Goal: Entertainment & Leisure: Consume media (video, audio)

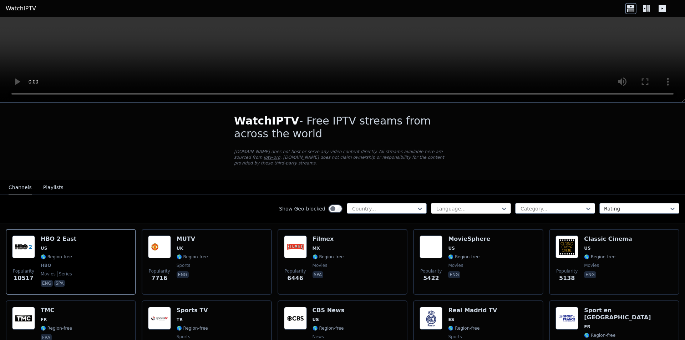
click at [458, 205] on div at bounding box center [467, 208] width 65 height 7
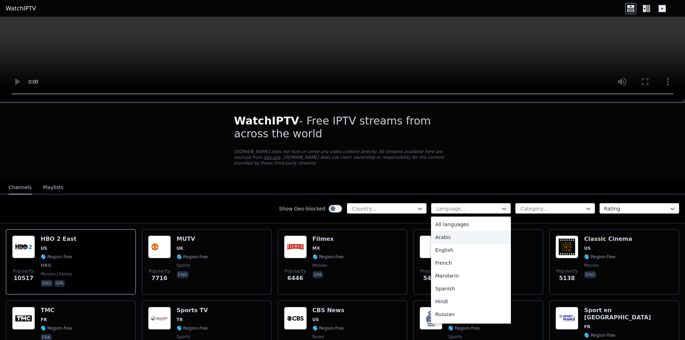
click at [444, 233] on div "Arabic" at bounding box center [471, 237] width 80 height 13
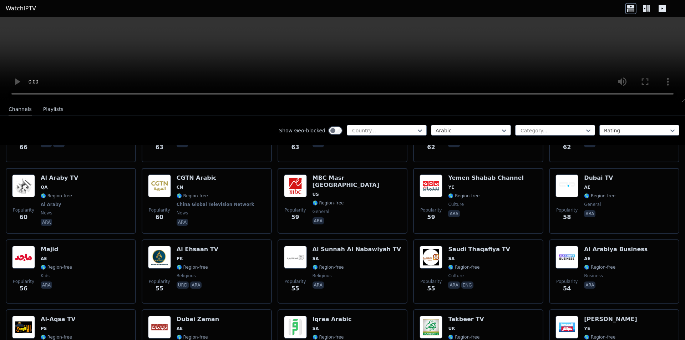
scroll to position [1605, 0]
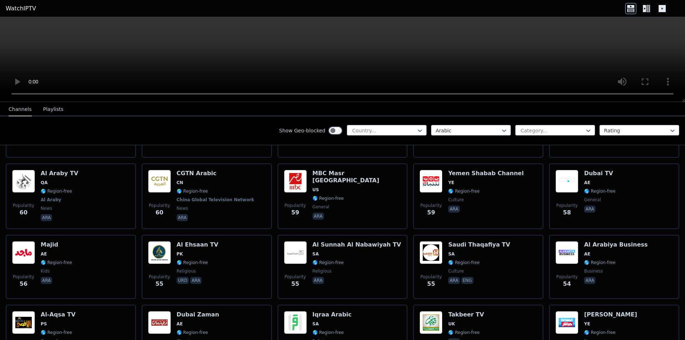
click at [49, 115] on button "Playlists" at bounding box center [53, 110] width 20 height 14
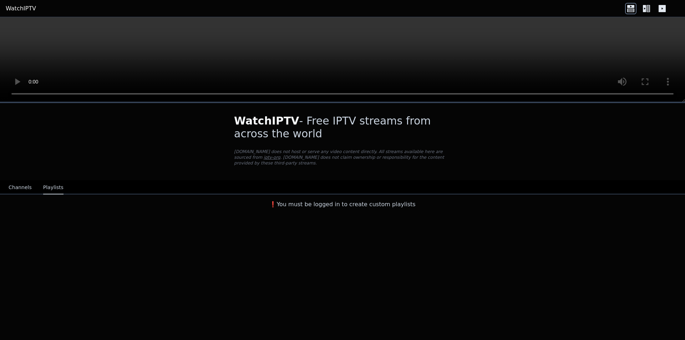
scroll to position [0, 0]
click at [18, 181] on button "Channels" at bounding box center [20, 188] width 23 height 14
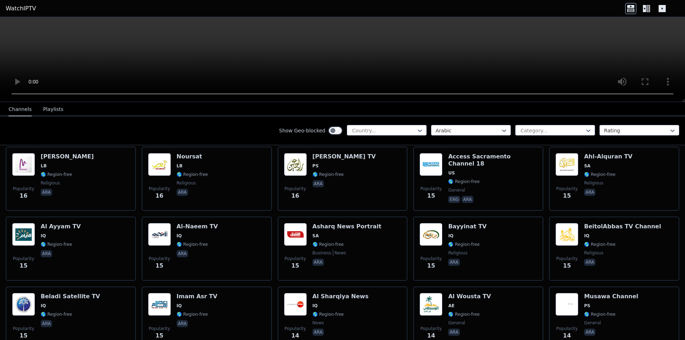
scroll to position [389, 0]
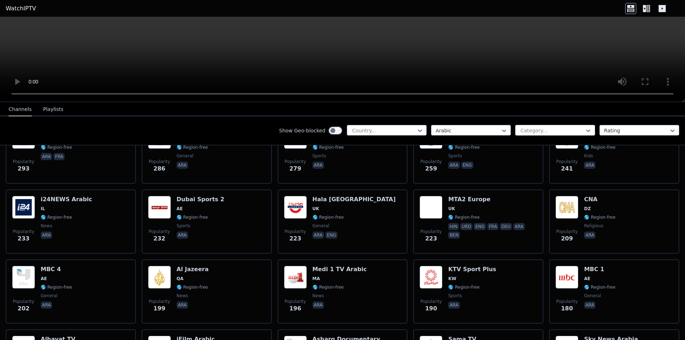
click at [552, 129] on div at bounding box center [552, 130] width 65 height 7
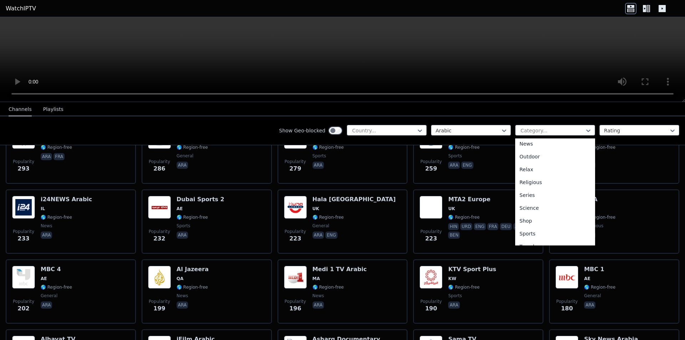
scroll to position [243, 0]
click at [536, 213] on div "Sports" at bounding box center [555, 211] width 80 height 13
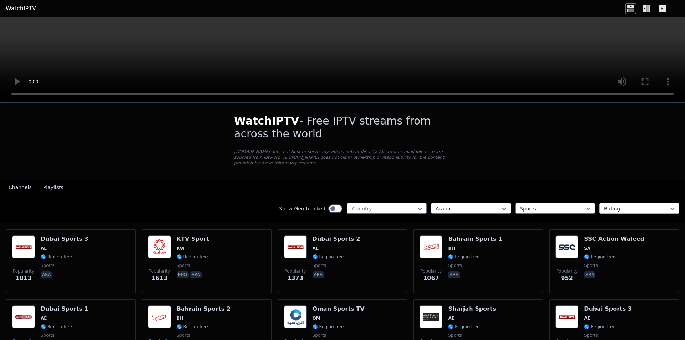
click at [619, 203] on div "Rating" at bounding box center [639, 208] width 80 height 11
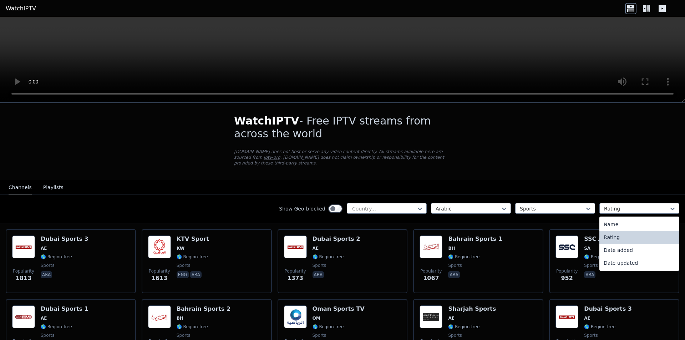
click at [585, 163] on div "WatchIPTV - Free IPTV streams from across the world [DOMAIN_NAME] does not host…" at bounding box center [342, 283] width 685 height 360
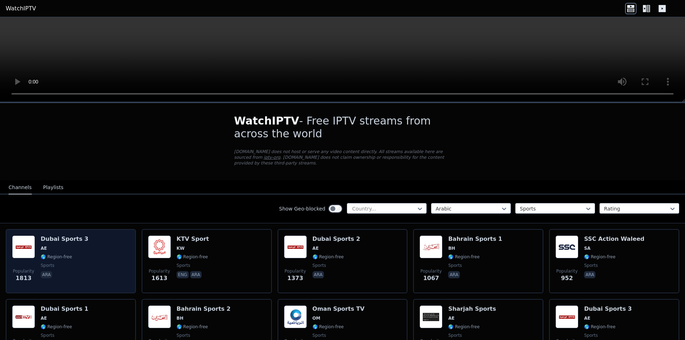
click at [40, 240] on div "Popularity 1813 Dubai Sports 3 AE 🌎 Region-free sports ara" at bounding box center [70, 260] width 117 height 51
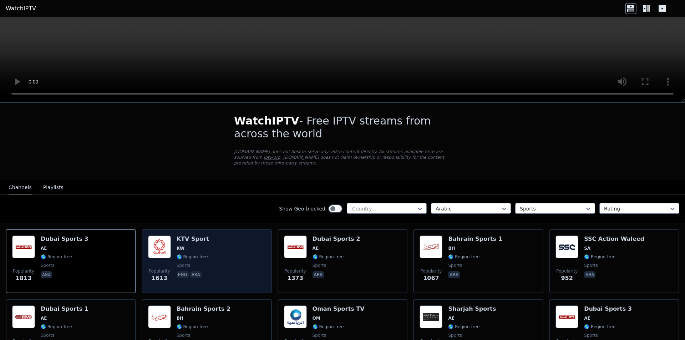
click at [185, 254] on span "🌎 Region-free" at bounding box center [192, 257] width 31 height 6
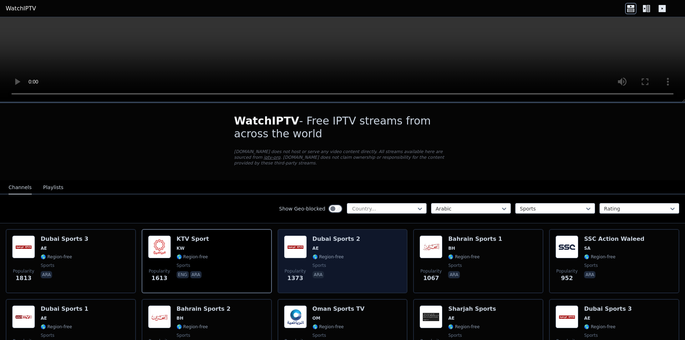
click at [337, 238] on div "Dubai Sports 2 AE 🌎 Region-free sports ara" at bounding box center [336, 260] width 48 height 51
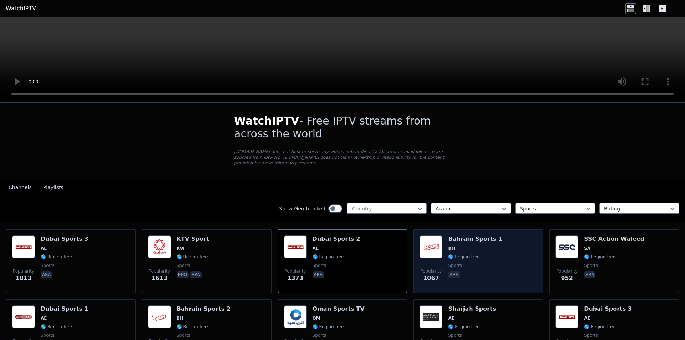
click at [465, 245] on span "BH" at bounding box center [475, 248] width 54 height 6
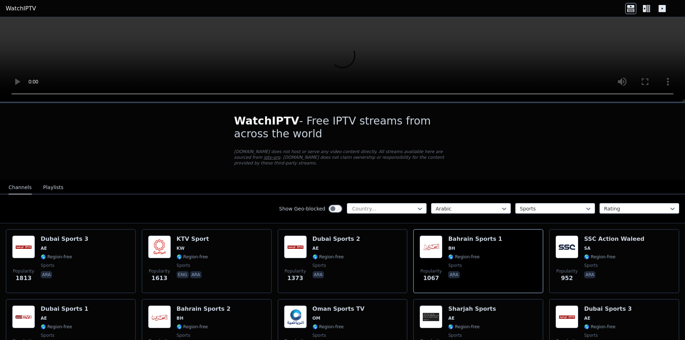
scroll to position [107, 0]
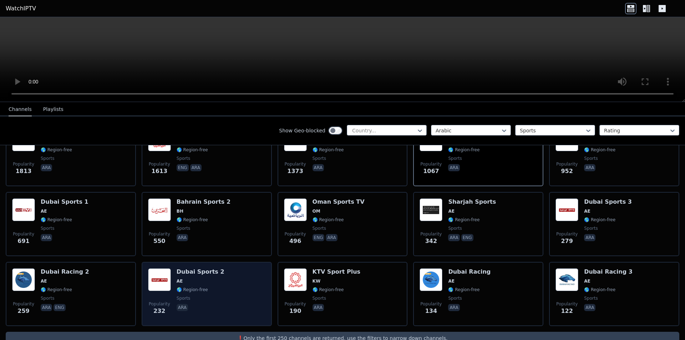
click at [229, 292] on div "Popularity 232 Dubai Sports 2 AE 🌎 Region-free sports ara" at bounding box center [206, 293] width 117 height 51
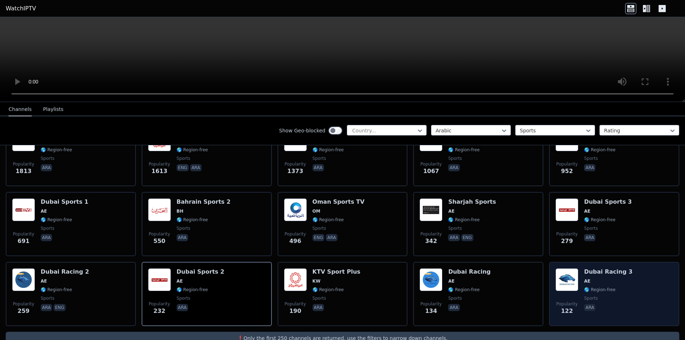
click at [621, 271] on div "Popularity 122 Dubai Racing 3 AE 🌎 Region-free sports ara" at bounding box center [613, 293] width 117 height 51
